Goal: Task Accomplishment & Management: Use online tool/utility

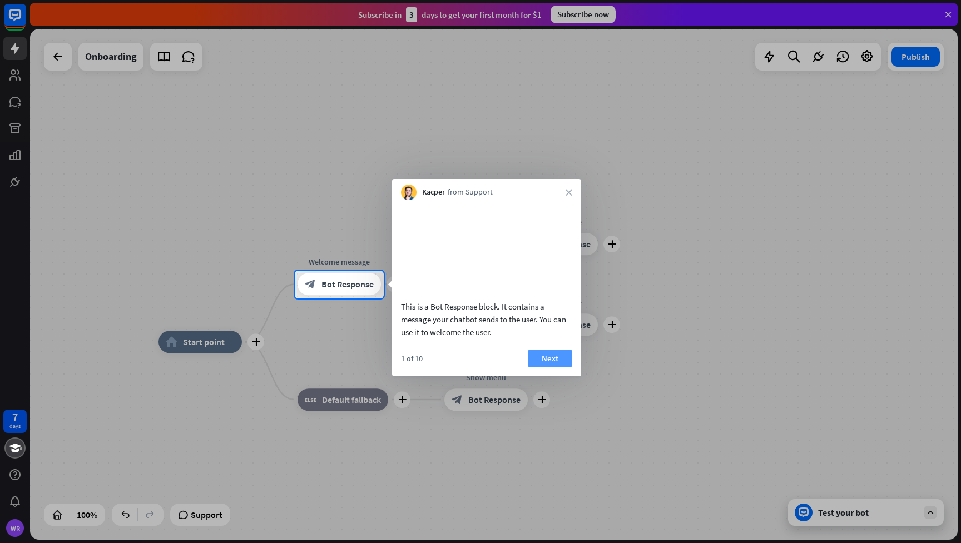
click at [545, 366] on button "Next" at bounding box center [550, 359] width 44 height 18
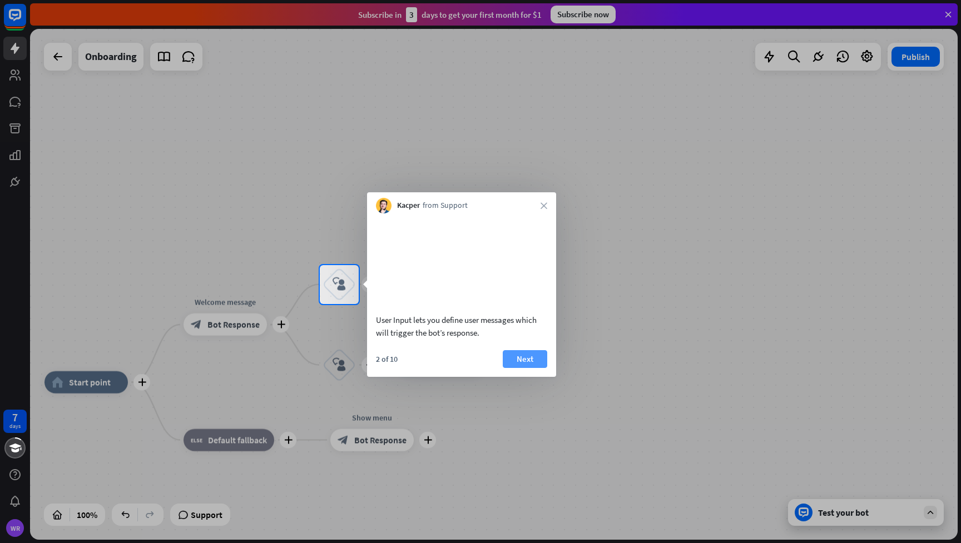
click at [530, 365] on button "Next" at bounding box center [525, 359] width 44 height 18
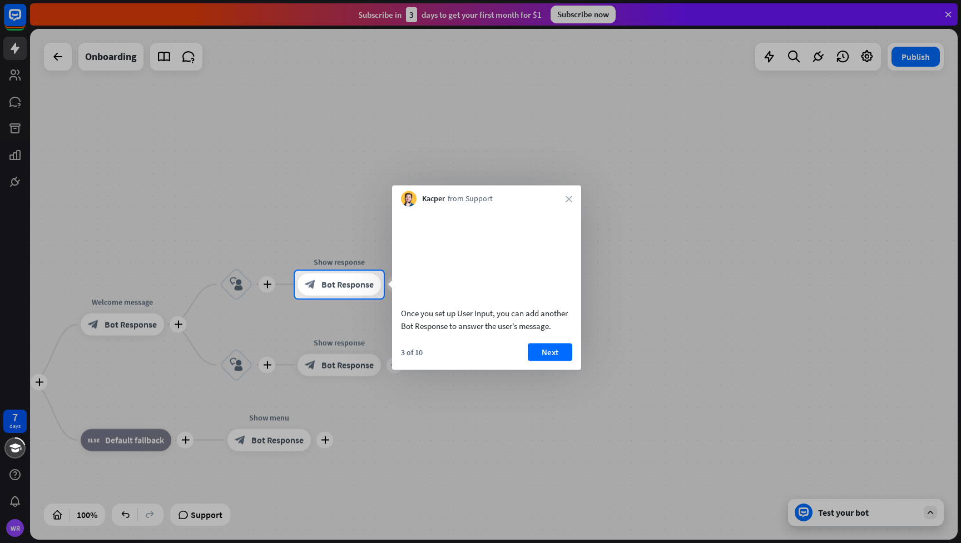
click at [532, 357] on div "Once you set up User Input, you can add another Bot Response to answer the user…" at bounding box center [486, 289] width 189 height 164
click at [540, 361] on button "Next" at bounding box center [550, 352] width 44 height 18
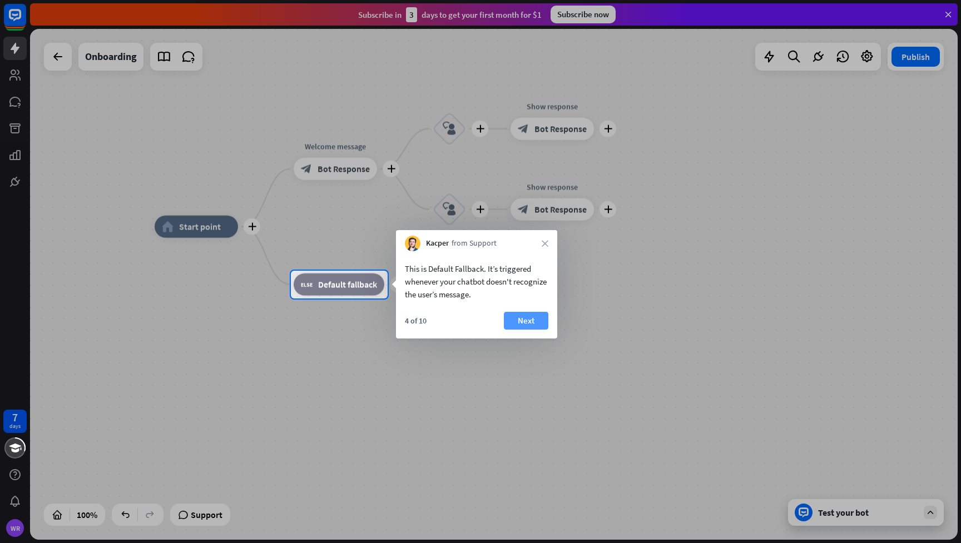
click at [530, 318] on button "Next" at bounding box center [526, 321] width 44 height 18
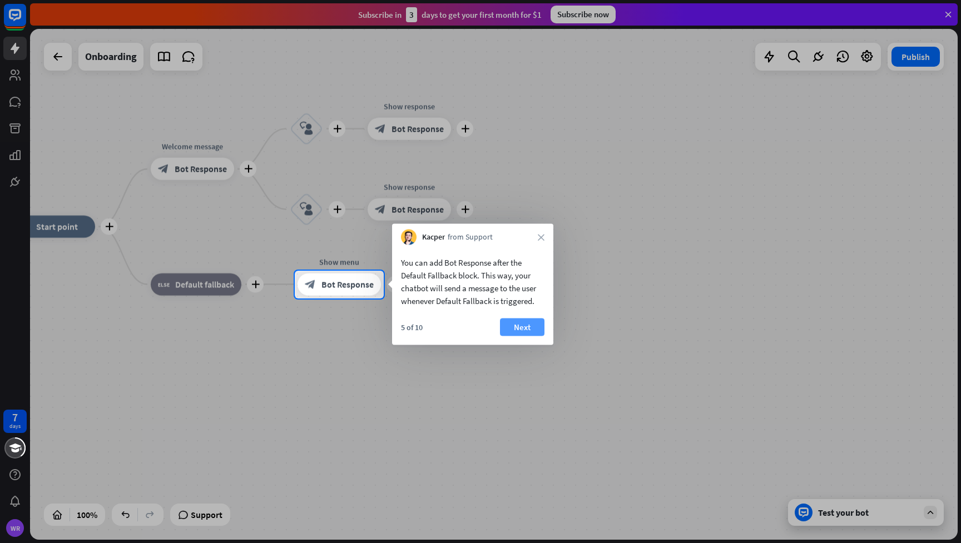
click at [530, 329] on button "Next" at bounding box center [522, 328] width 44 height 18
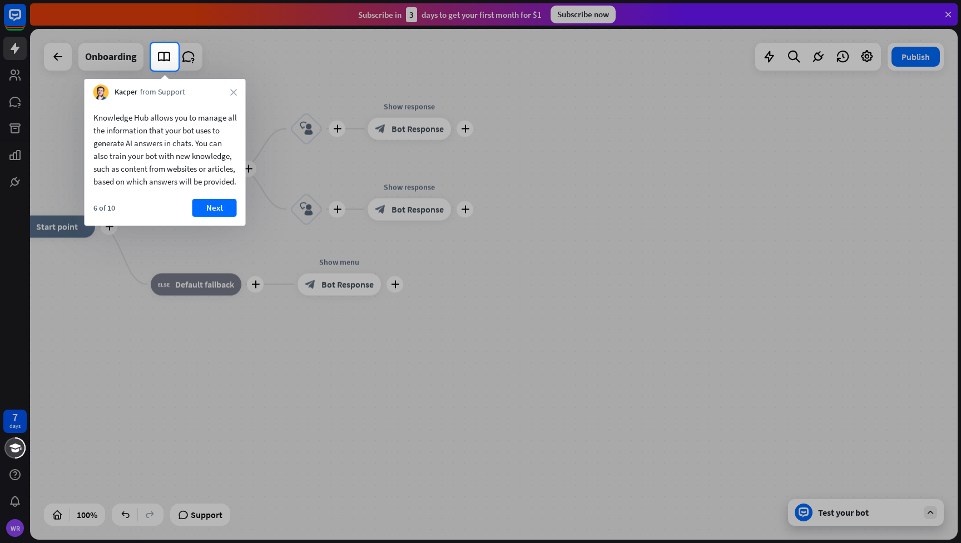
click at [228, 93] on div "Kacper from Support close" at bounding box center [165, 89] width 161 height 21
click at [231, 90] on icon "close" at bounding box center [233, 92] width 7 height 7
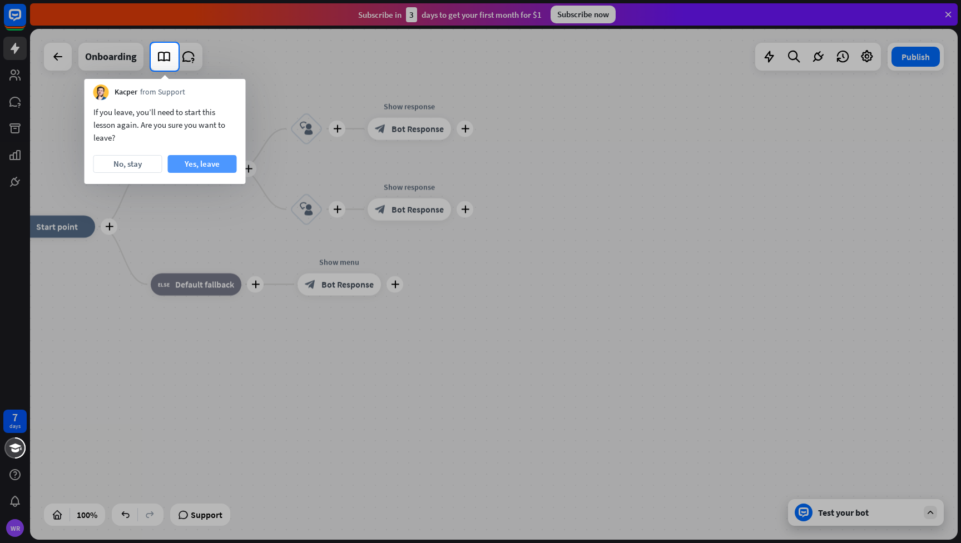
click at [207, 165] on button "Yes, leave" at bounding box center [202, 164] width 69 height 18
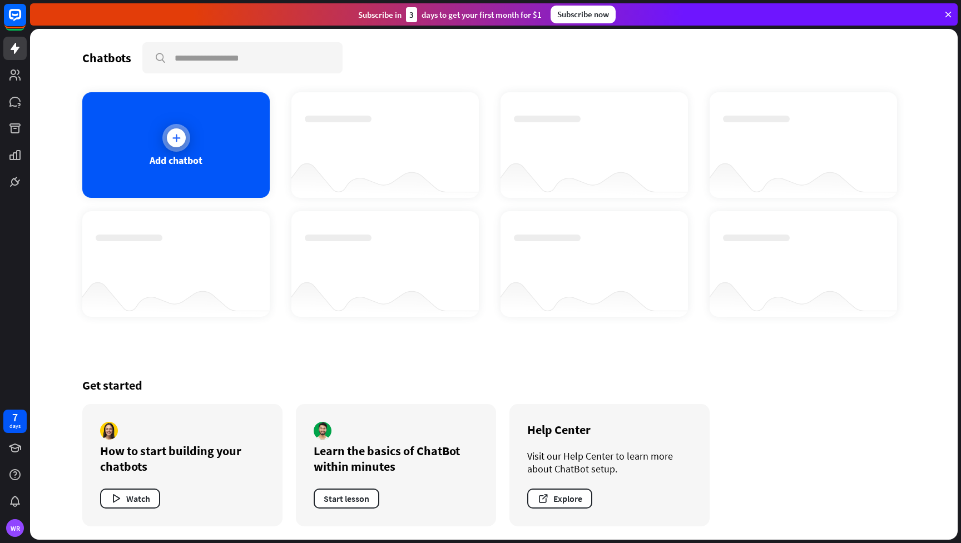
click at [175, 137] on icon at bounding box center [176, 137] width 11 height 11
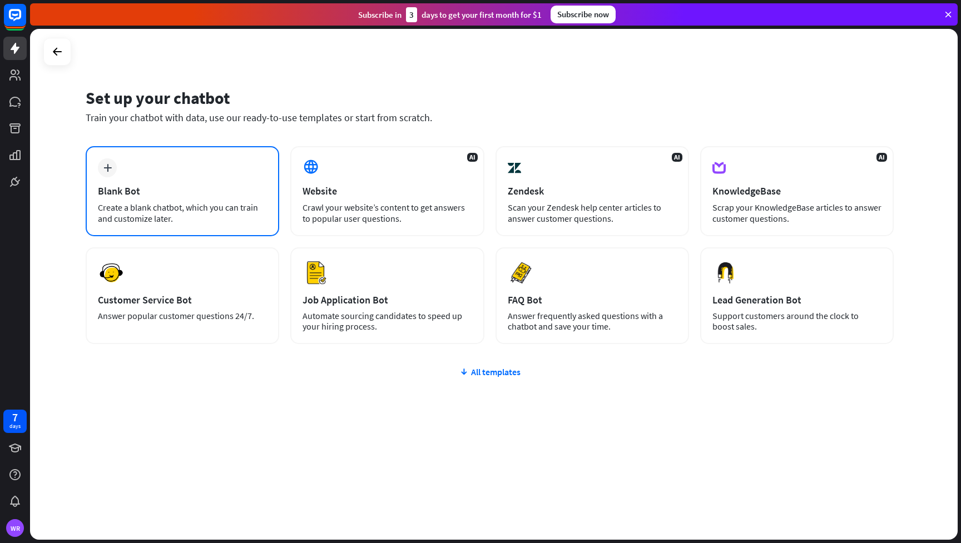
click at [236, 176] on div "plus Blank Bot Create a blank chatbot, which you can train and customize later." at bounding box center [183, 191] width 194 height 90
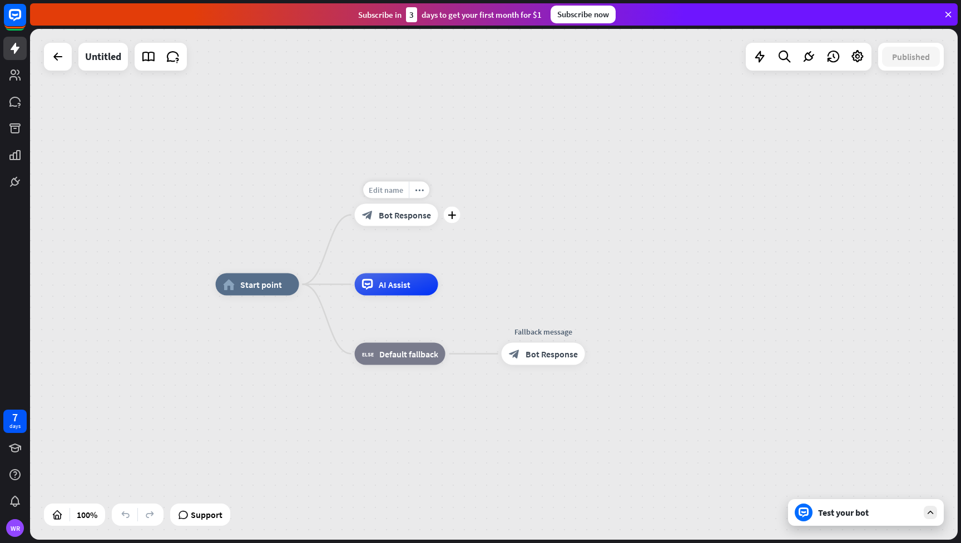
click at [392, 187] on span "Edit name" at bounding box center [386, 190] width 34 height 10
click at [451, 222] on div "plus" at bounding box center [452, 215] width 17 height 17
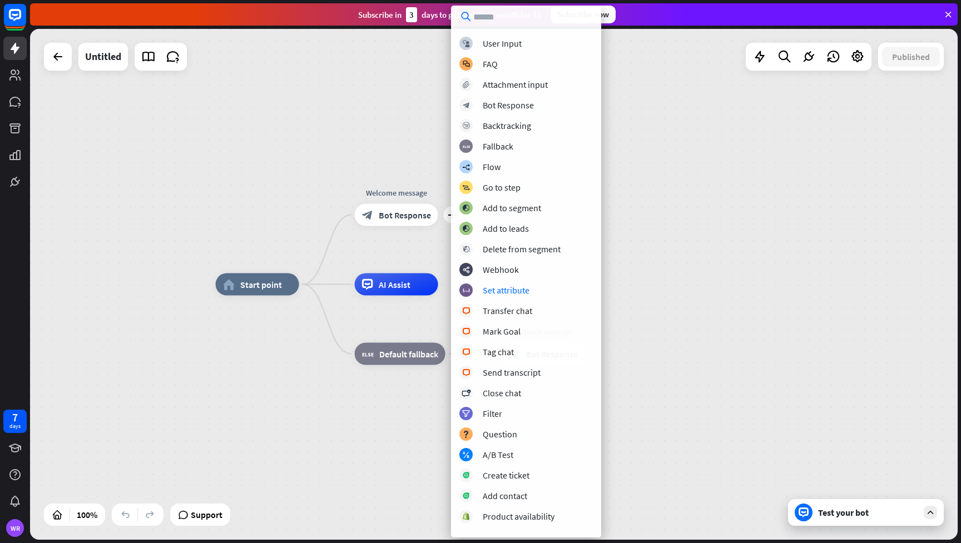
click at [677, 266] on div "home_2 Start point plus Welcome message block_bot_response Bot Response AI Assi…" at bounding box center [494, 284] width 928 height 511
